Goal: Task Accomplishment & Management: Use online tool/utility

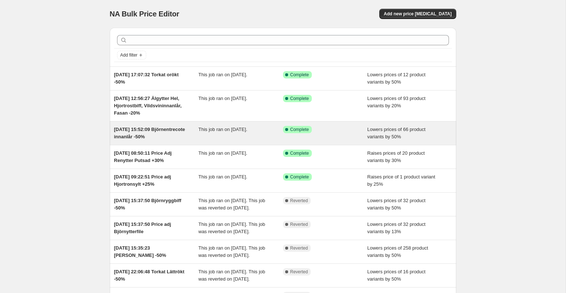
click at [223, 131] on span "This job ran on [DATE]." at bounding box center [222, 128] width 49 height 5
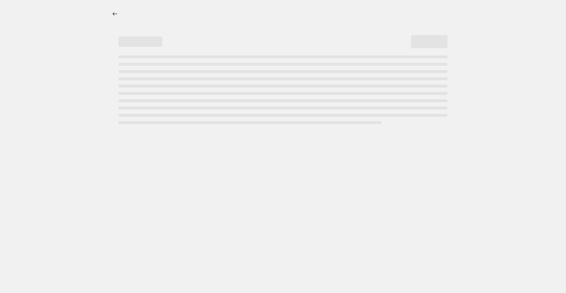
select select "percentage"
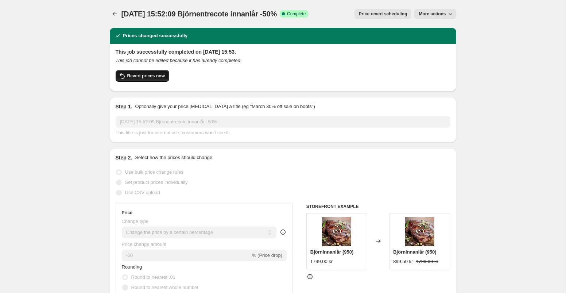
click at [150, 76] on span "Revert prices now" at bounding box center [146, 76] width 38 height 6
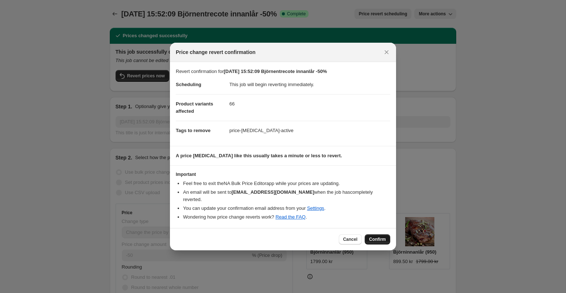
click at [372, 234] on button "Confirm" at bounding box center [377, 239] width 26 height 10
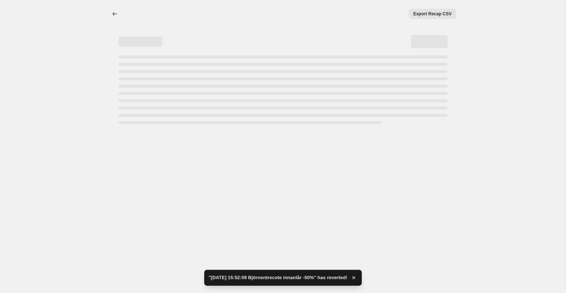
select select "percentage"
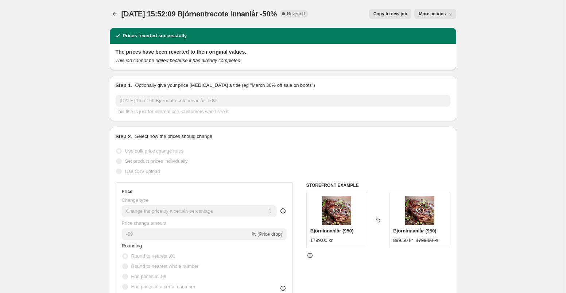
click at [117, 20] on div "[DATE] 15:52:09 Björnentrecote innanlår -50%. This page is ready [DATE] 15:52:0…" at bounding box center [283, 14] width 346 height 28
click at [114, 14] on icon "Price change jobs" at bounding box center [114, 13] width 7 height 7
